Goal: Transaction & Acquisition: Purchase product/service

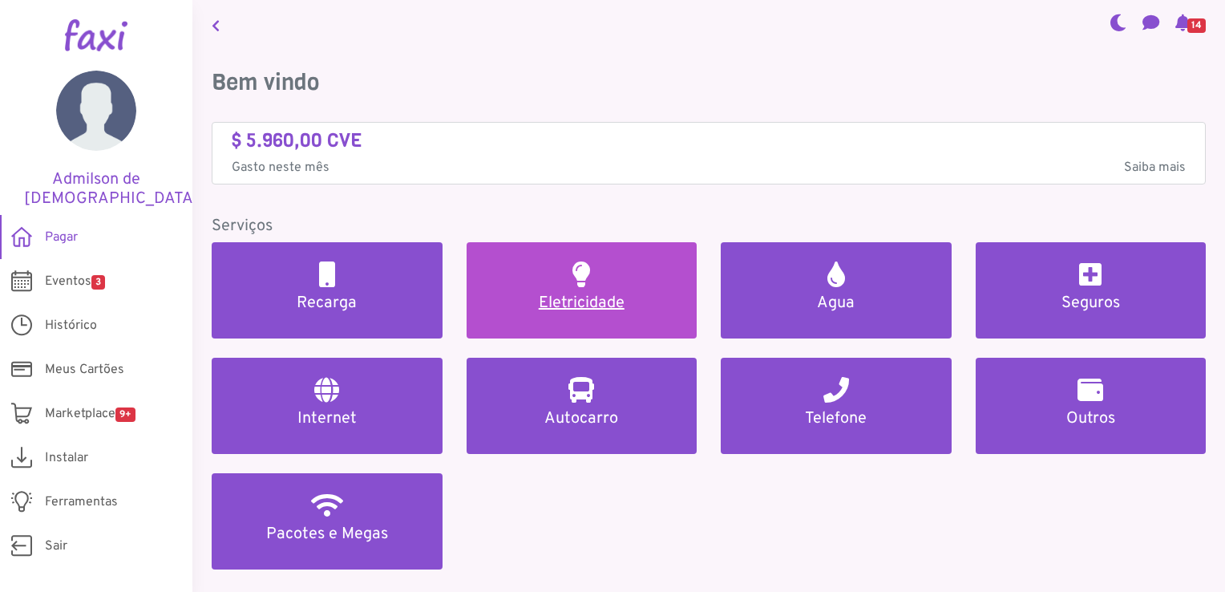
click at [551, 304] on h5 "Eletricidade" at bounding box center [582, 303] width 192 height 19
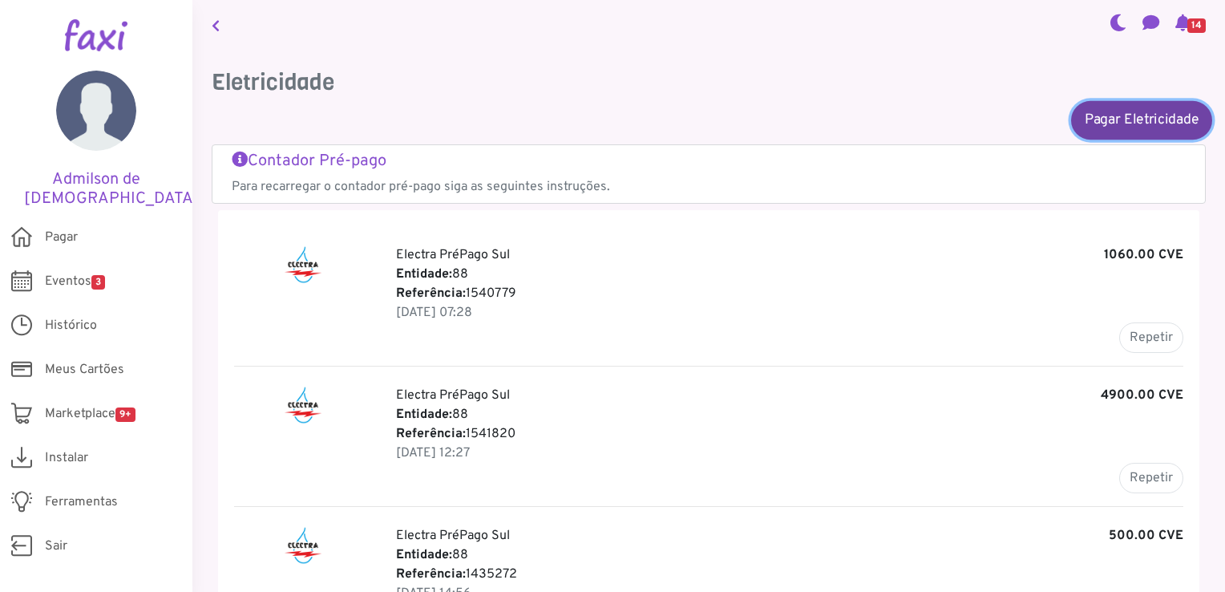
click at [1171, 119] on link "Pagar Eletricidade" at bounding box center [1141, 119] width 141 height 38
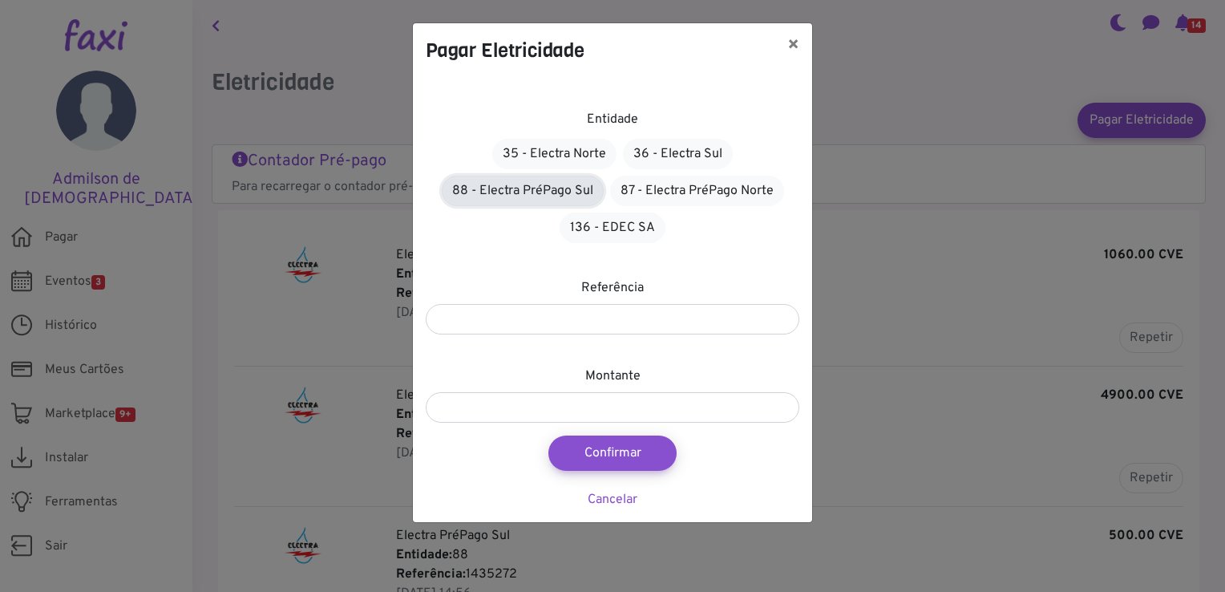
click at [567, 193] on link "88 - Electra PréPago Sul" at bounding box center [523, 191] width 162 height 30
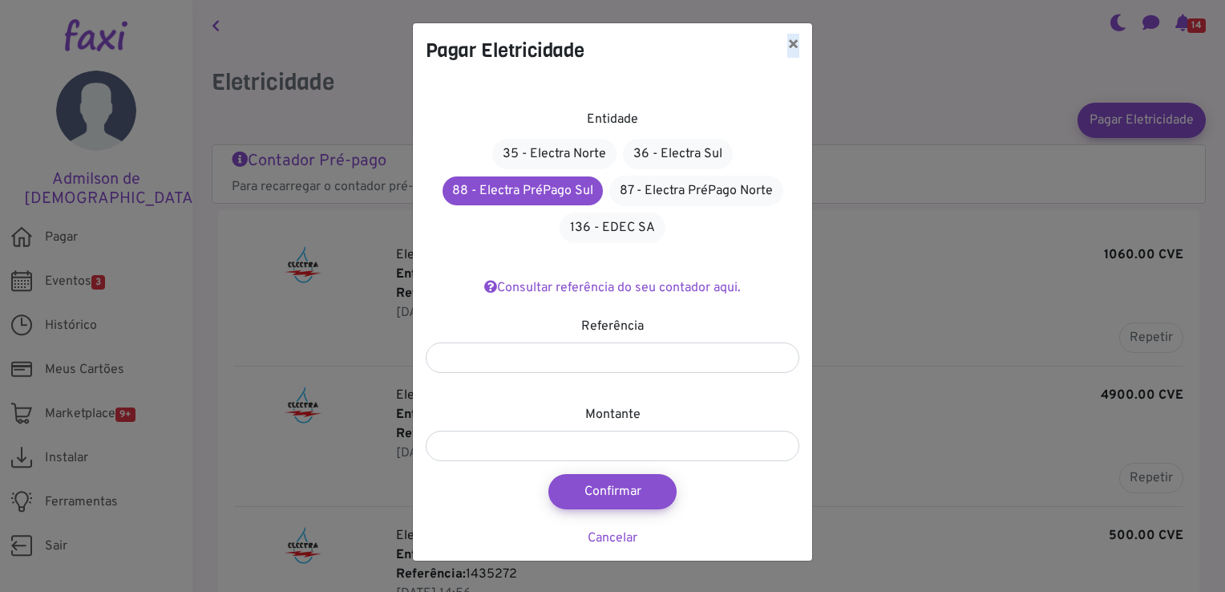
drag, startPoint x: 742, startPoint y: 27, endPoint x: 847, endPoint y: 38, distance: 105.6
click at [847, 38] on div "Pagar Eletricidade × Entidade 35 - Electra Norte 36 - Electra Sul 88 - Electra …" at bounding box center [612, 296] width 1225 height 592
drag, startPoint x: 847, startPoint y: 38, endPoint x: 795, endPoint y: 45, distance: 51.7
click at [795, 45] on button "×" at bounding box center [794, 45] width 38 height 45
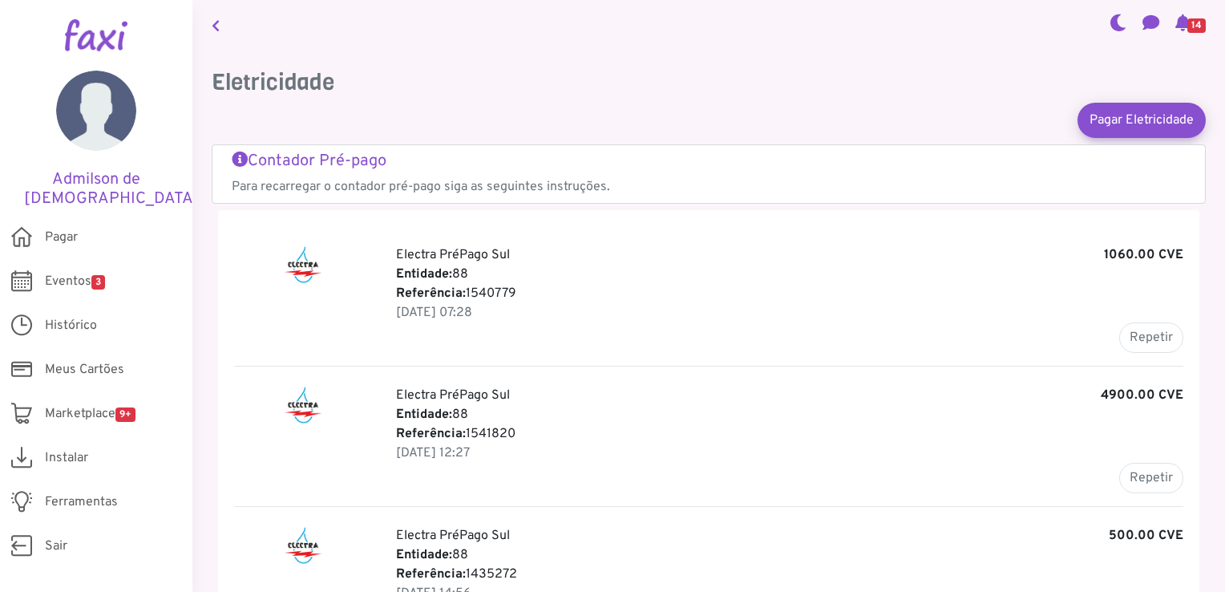
drag, startPoint x: 468, startPoint y: 430, endPoint x: 517, endPoint y: 428, distance: 48.9
click at [517, 428] on p "Referência: 1541820" at bounding box center [789, 433] width 787 height 19
copy p "1541820"
click at [1158, 122] on link "Pagar Eletricidade" at bounding box center [1141, 119] width 141 height 38
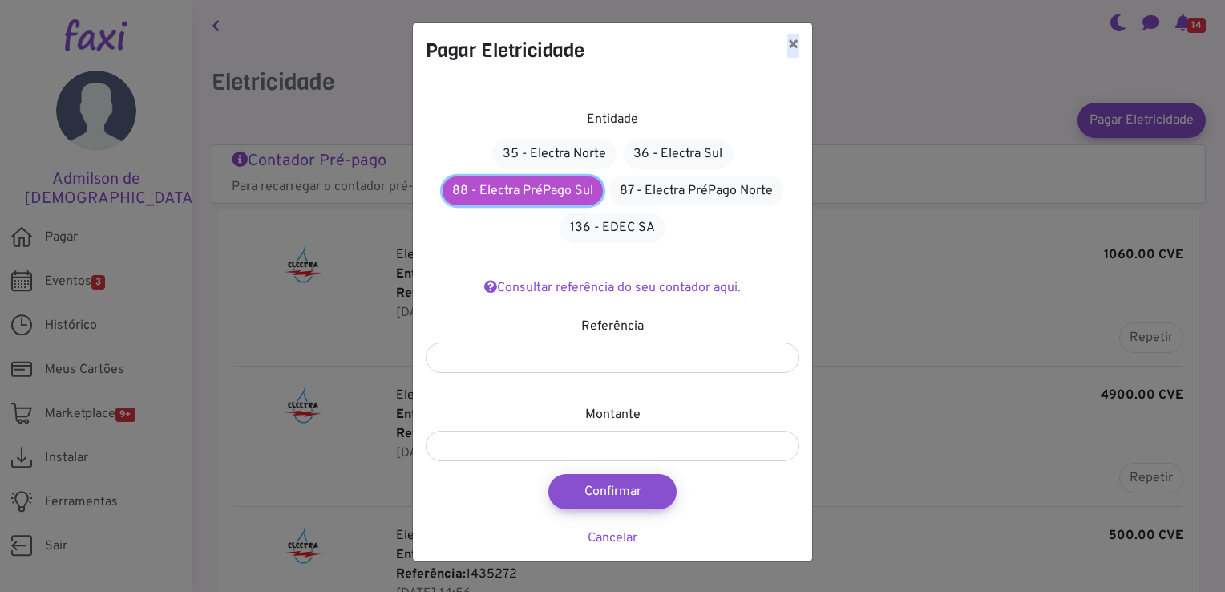
click at [531, 193] on link "88 - Electra PréPago Sul" at bounding box center [523, 190] width 160 height 29
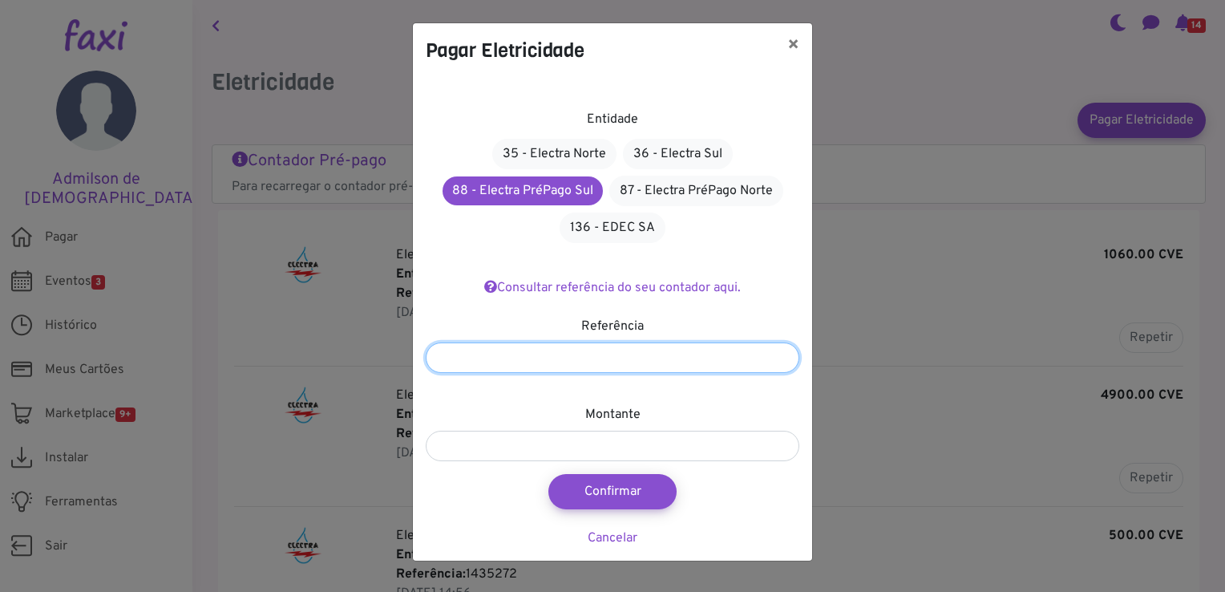
click at [552, 351] on input "number" at bounding box center [613, 357] width 374 height 30
paste input "*******"
type input "*******"
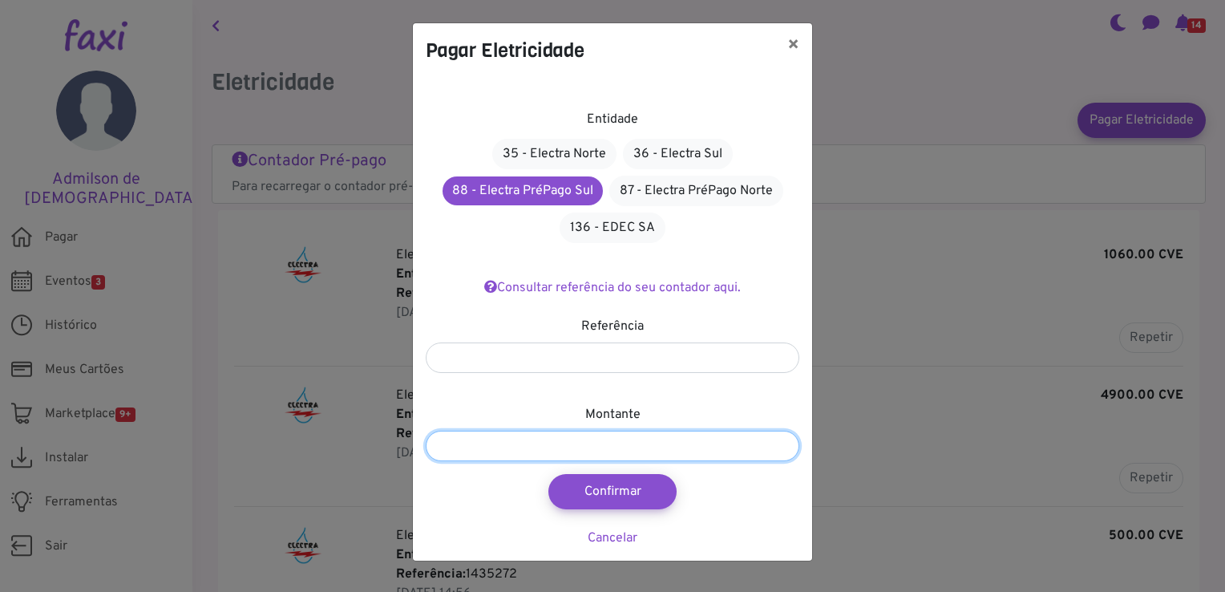
click at [543, 436] on input "number" at bounding box center [613, 446] width 374 height 30
type input "****"
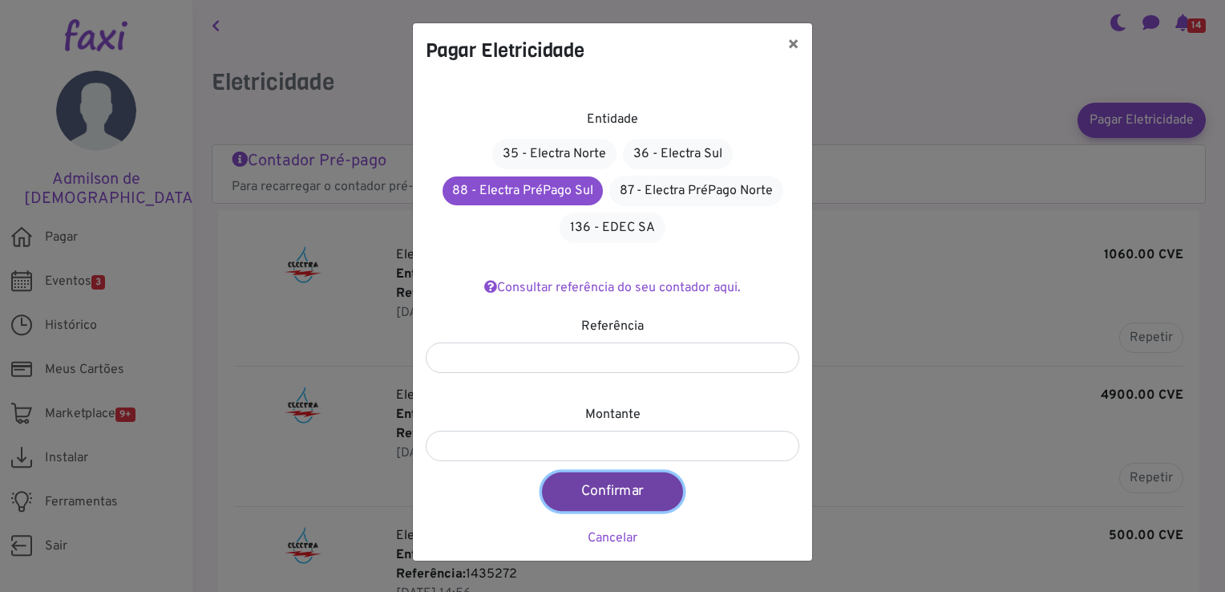
click at [634, 483] on button "Confirmar" at bounding box center [612, 491] width 141 height 38
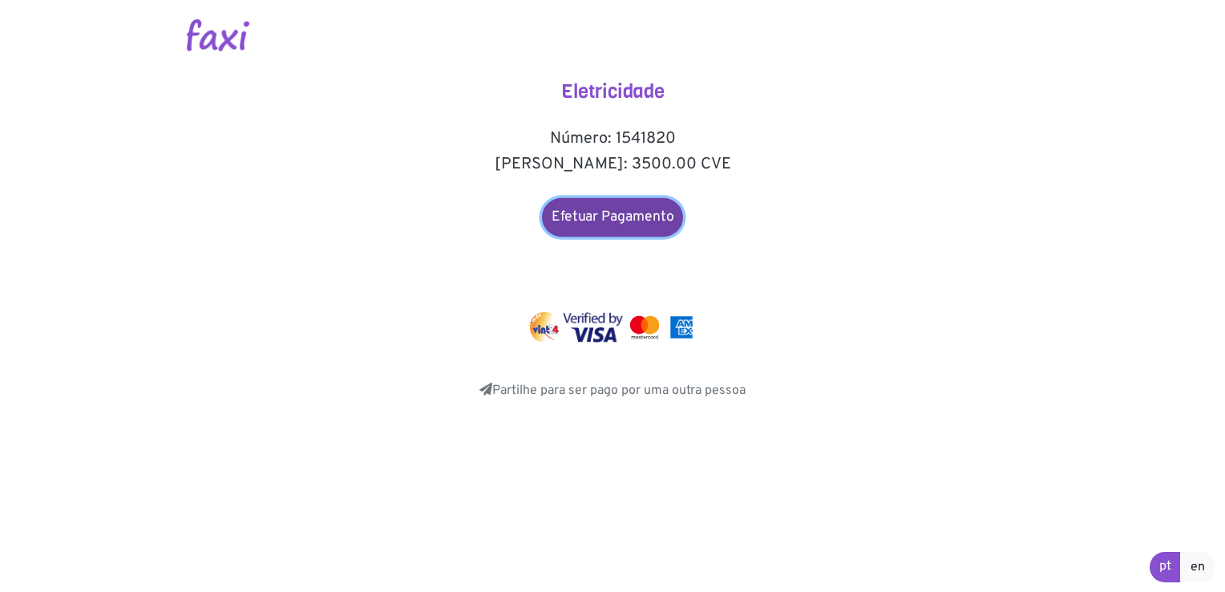
click at [637, 210] on link "Efetuar Pagamento" at bounding box center [612, 217] width 141 height 38
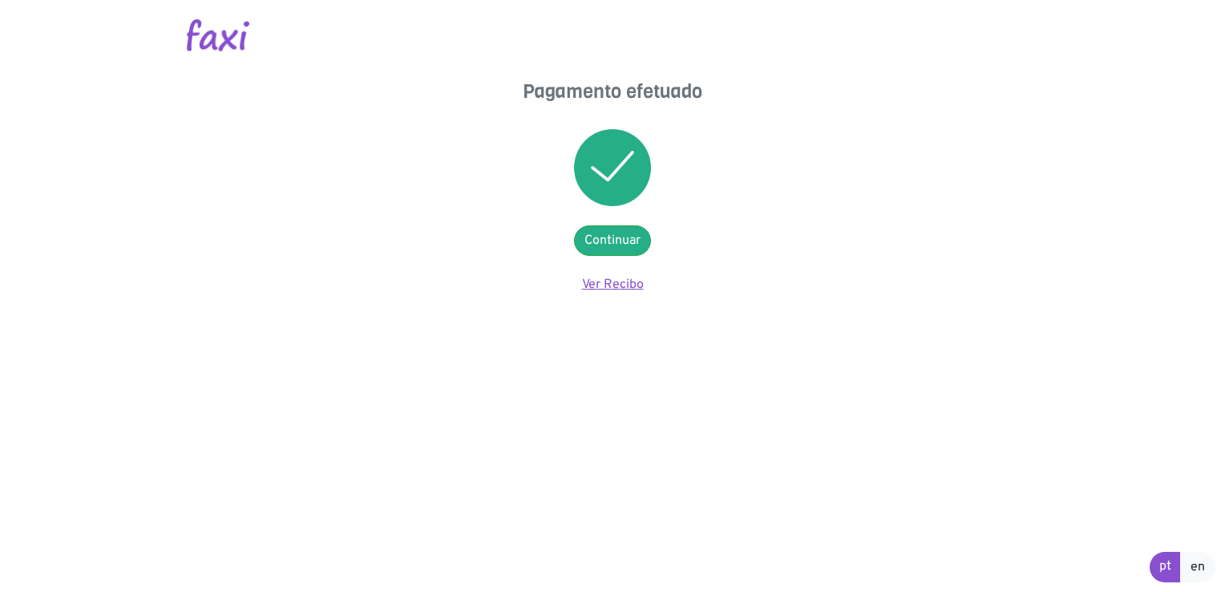
click at [625, 284] on link "Ver Recibo" at bounding box center [613, 285] width 62 height 16
